Goal: Task Accomplishment & Management: Manage account settings

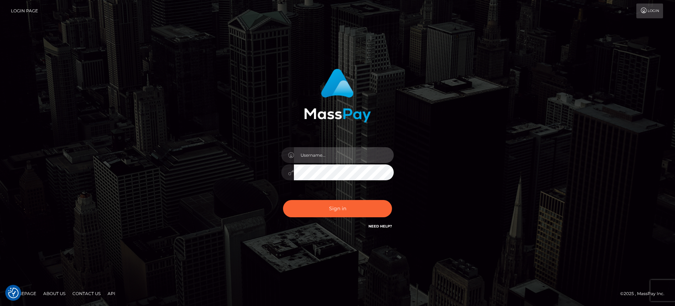
click at [324, 154] on input "text" at bounding box center [344, 155] width 100 height 16
type input "gunjan.k"
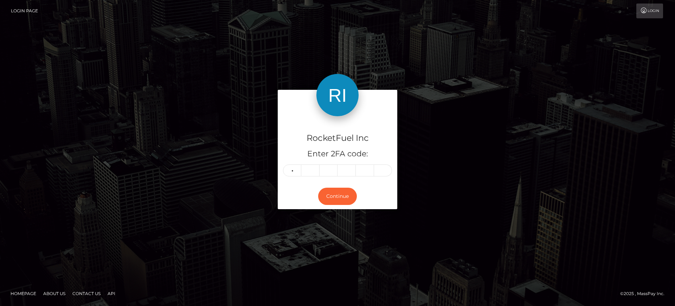
type input "6"
type input "0"
type input "2"
type input "4"
type input "5"
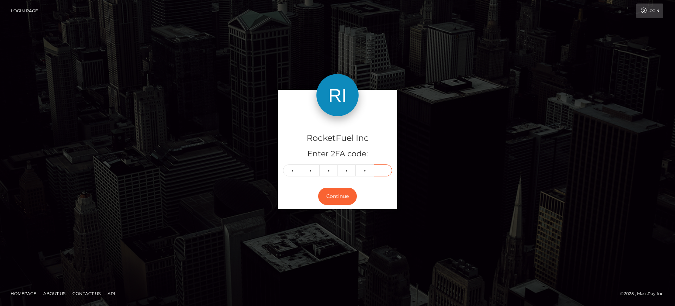
type input "5"
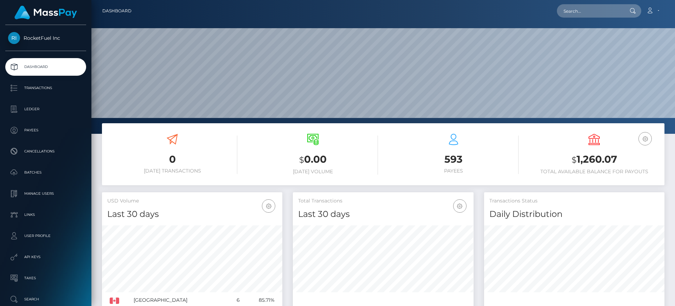
scroll to position [125, 181]
